Goal: Information Seeking & Learning: Learn about a topic

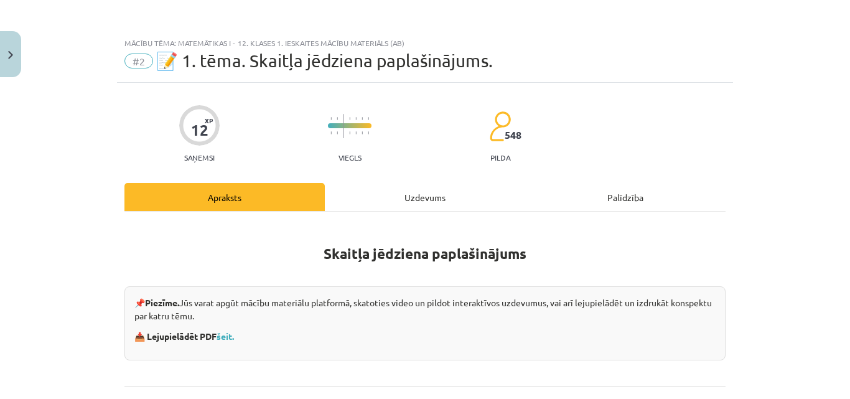
scroll to position [365, 0]
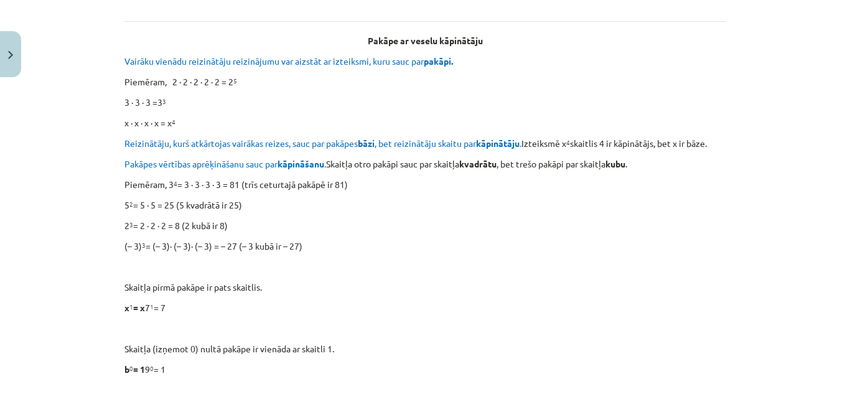
click at [796, 110] on div "Mācību tēma: Matemātikas i - 12. klases 1. ieskaites mācību materiāls (ab) #2 📝…" at bounding box center [425, 199] width 850 height 399
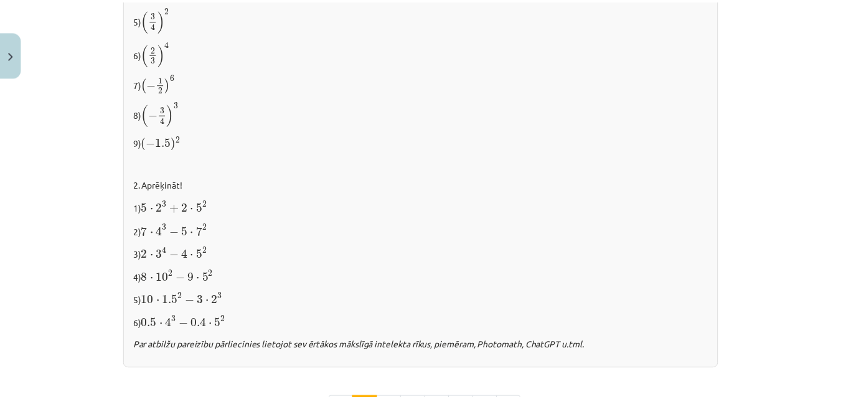
scroll to position [1211, 0]
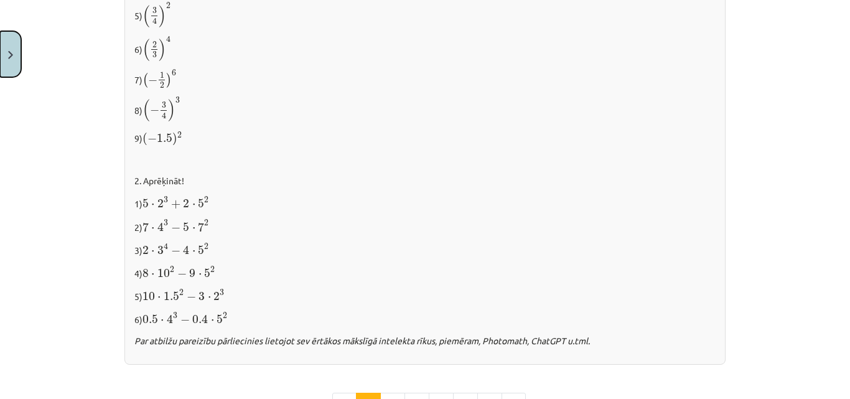
click at [16, 52] on button "Close" at bounding box center [10, 54] width 21 height 46
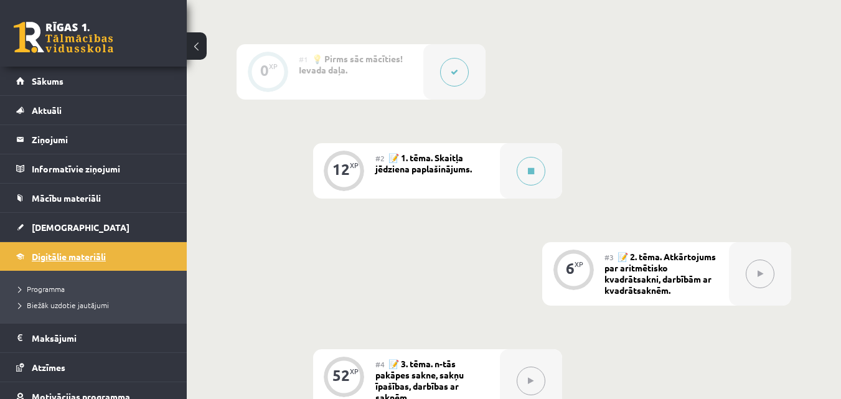
click at [87, 255] on span "Digitālie materiāli" at bounding box center [69, 256] width 74 height 11
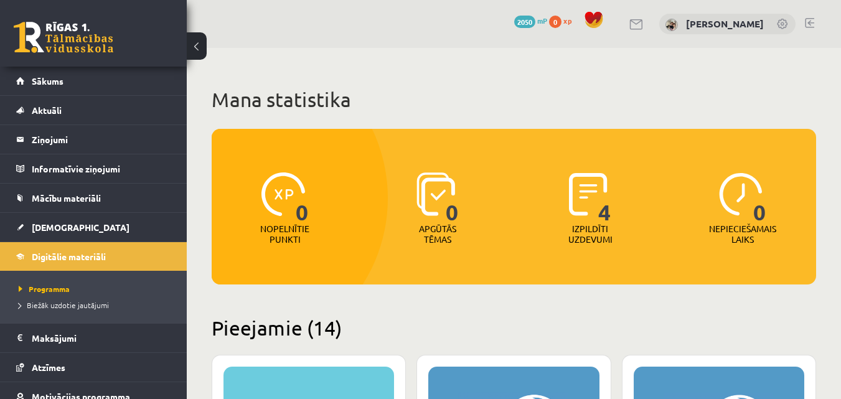
click at [249, 250] on div "0 Nopelnītie punkti" at bounding box center [285, 209] width 146 height 86
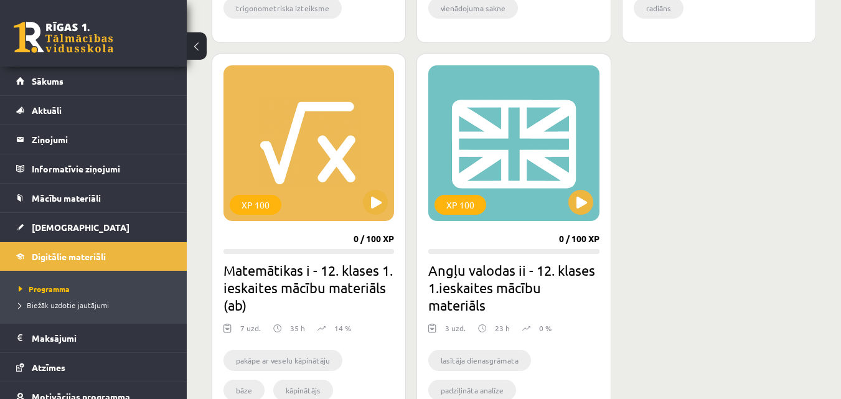
scroll to position [1942, 0]
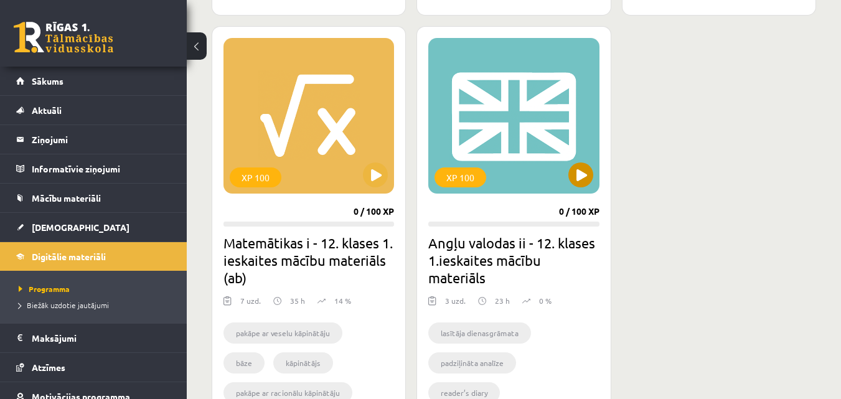
click at [525, 131] on div "XP 100" at bounding box center [513, 116] width 171 height 156
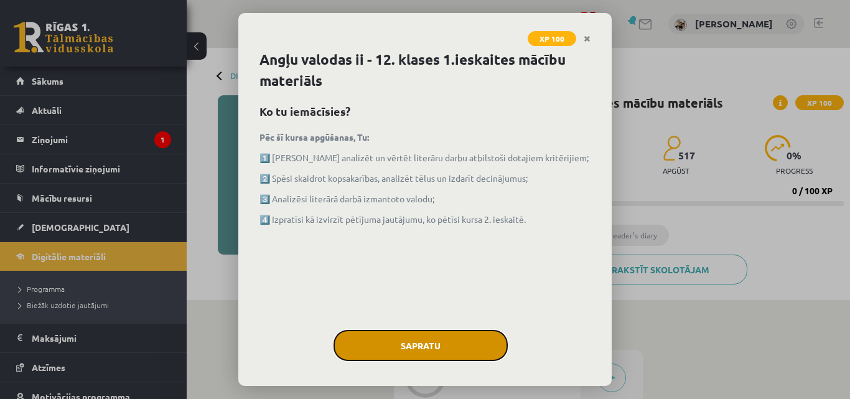
click at [439, 342] on button "Sapratu" at bounding box center [421, 345] width 174 height 31
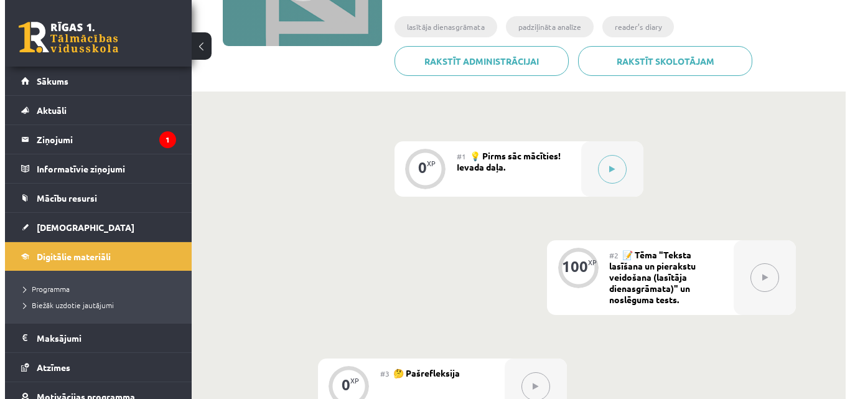
scroll to position [349, 0]
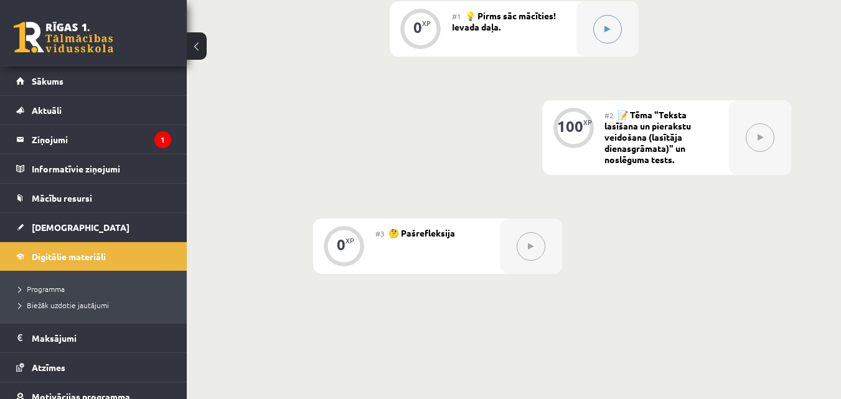
click at [609, 35] on button at bounding box center [607, 29] width 29 height 29
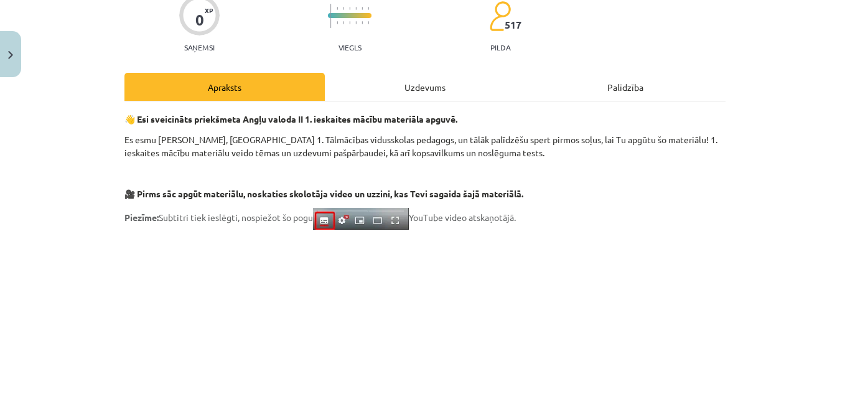
scroll to position [106, 0]
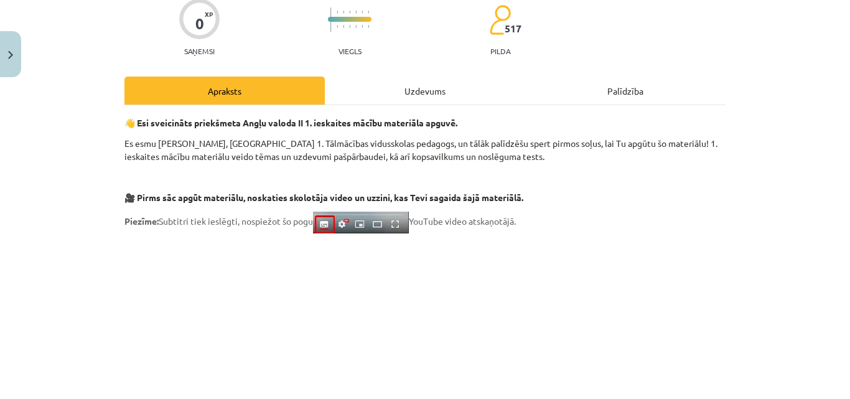
click at [487, 92] on div "Uzdevums" at bounding box center [425, 91] width 200 height 28
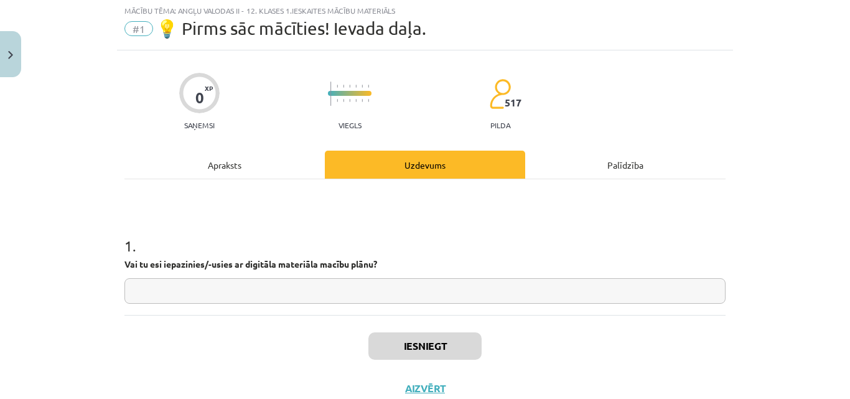
scroll to position [31, 0]
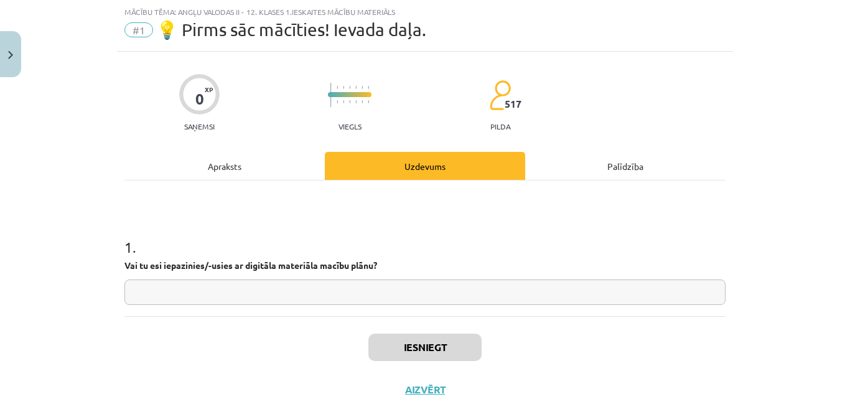
click at [283, 286] on input "text" at bounding box center [425, 293] width 601 height 26
type input "**"
click at [423, 344] on button "Iesniegt" at bounding box center [425, 347] width 113 height 27
click at [464, 392] on button "Nākamā nodarbība" at bounding box center [425, 397] width 122 height 29
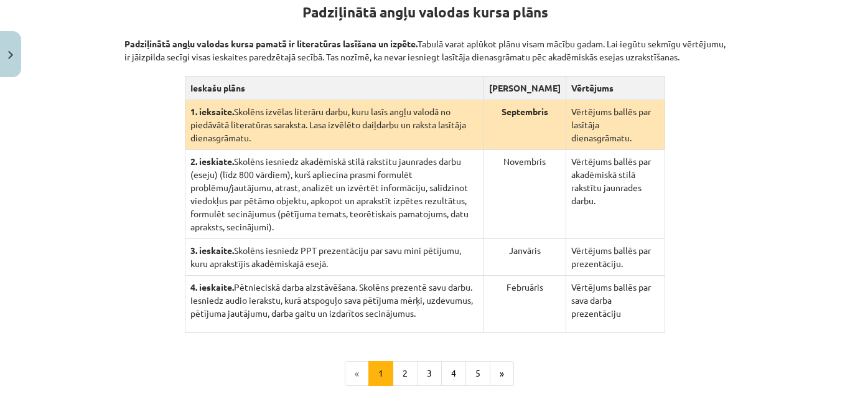
scroll to position [257, 0]
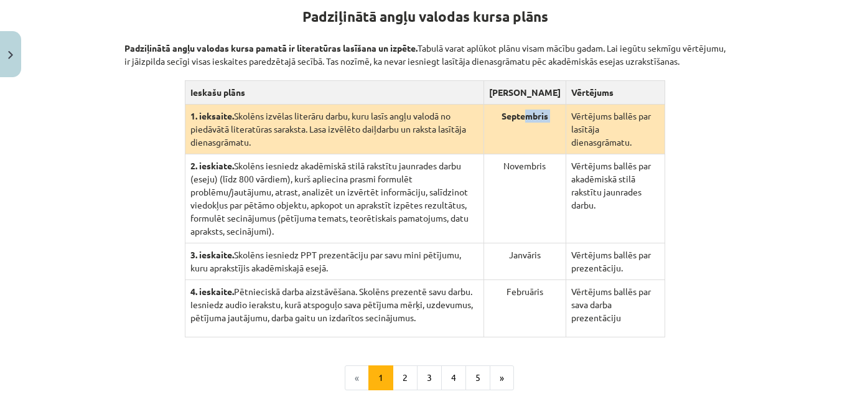
drag, startPoint x: 527, startPoint y: 126, endPoint x: 562, endPoint y: 133, distance: 35.4
click at [562, 133] on tr "1. ieksaite. Skolēns izvēlas literāru darbu, kuru lasīs angļu valodā no piedāvā…" at bounding box center [425, 130] width 481 height 50
click at [575, 138] on td "Vērtējums ballēs par lasītāja dienasgrāmatu." at bounding box center [615, 130] width 99 height 50
click at [402, 365] on button "2" at bounding box center [405, 377] width 25 height 25
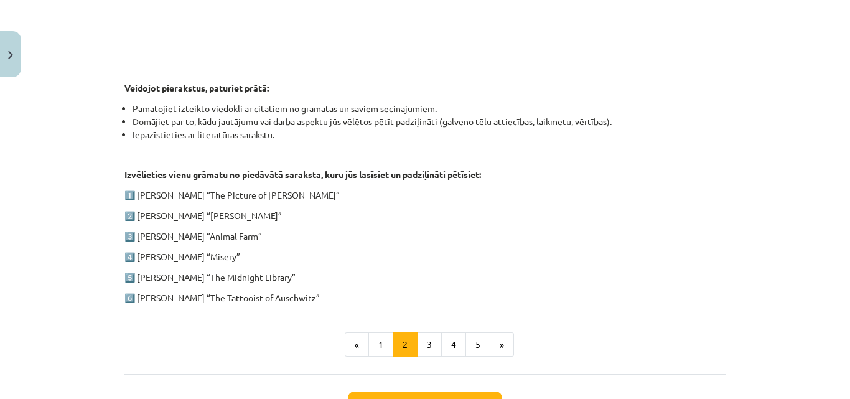
scroll to position [573, 0]
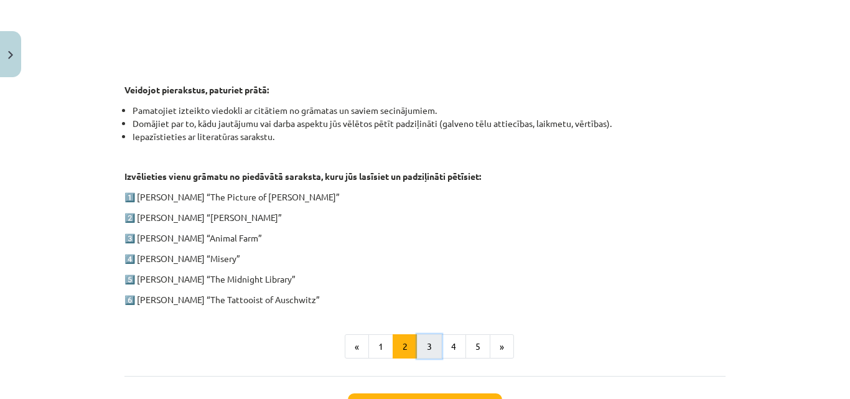
click at [421, 344] on button "3" at bounding box center [429, 346] width 25 height 25
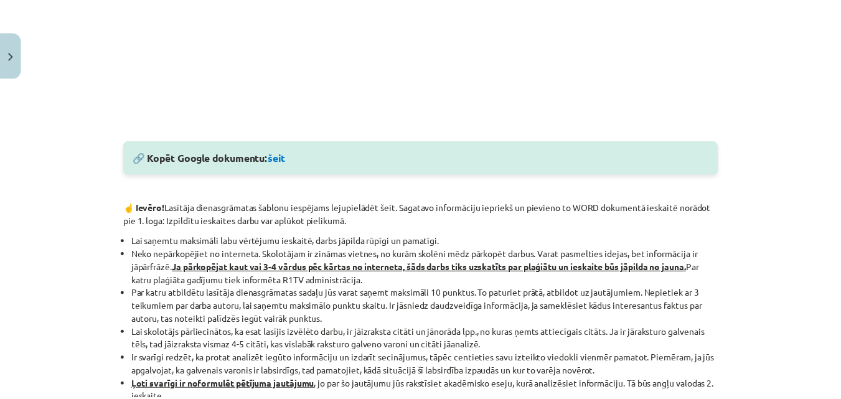
scroll to position [587, 0]
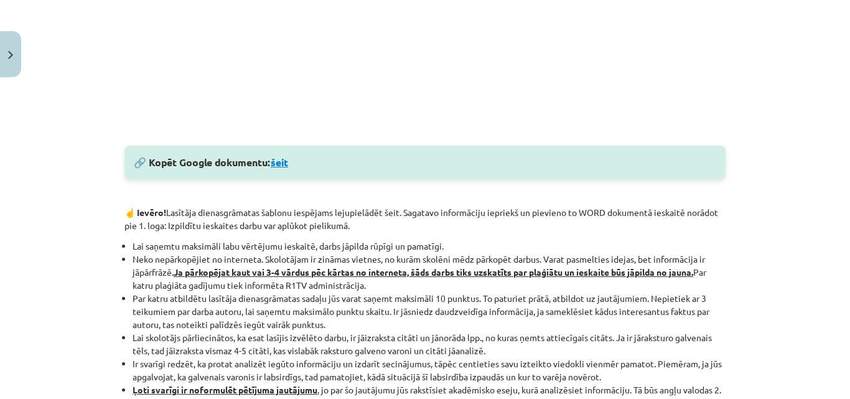
click at [283, 164] on link "šeit" at bounding box center [279, 162] width 17 height 13
click at [16, 50] on button "Close" at bounding box center [10, 54] width 21 height 46
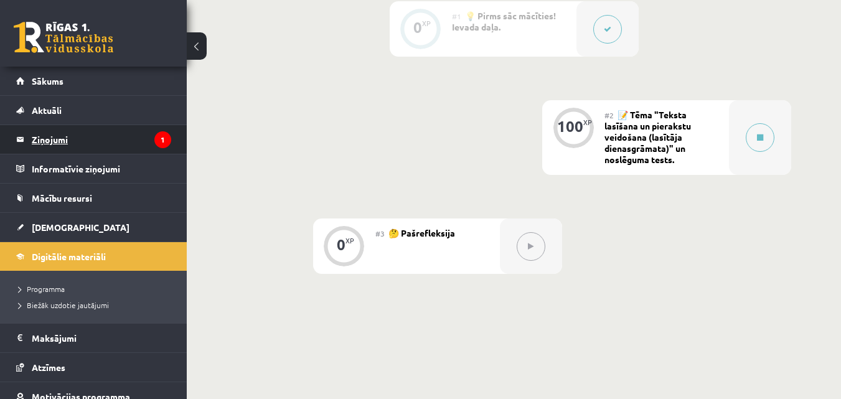
click at [88, 133] on legend "Ziņojumi 1" at bounding box center [101, 139] width 139 height 29
